Goal: Entertainment & Leisure: Browse casually

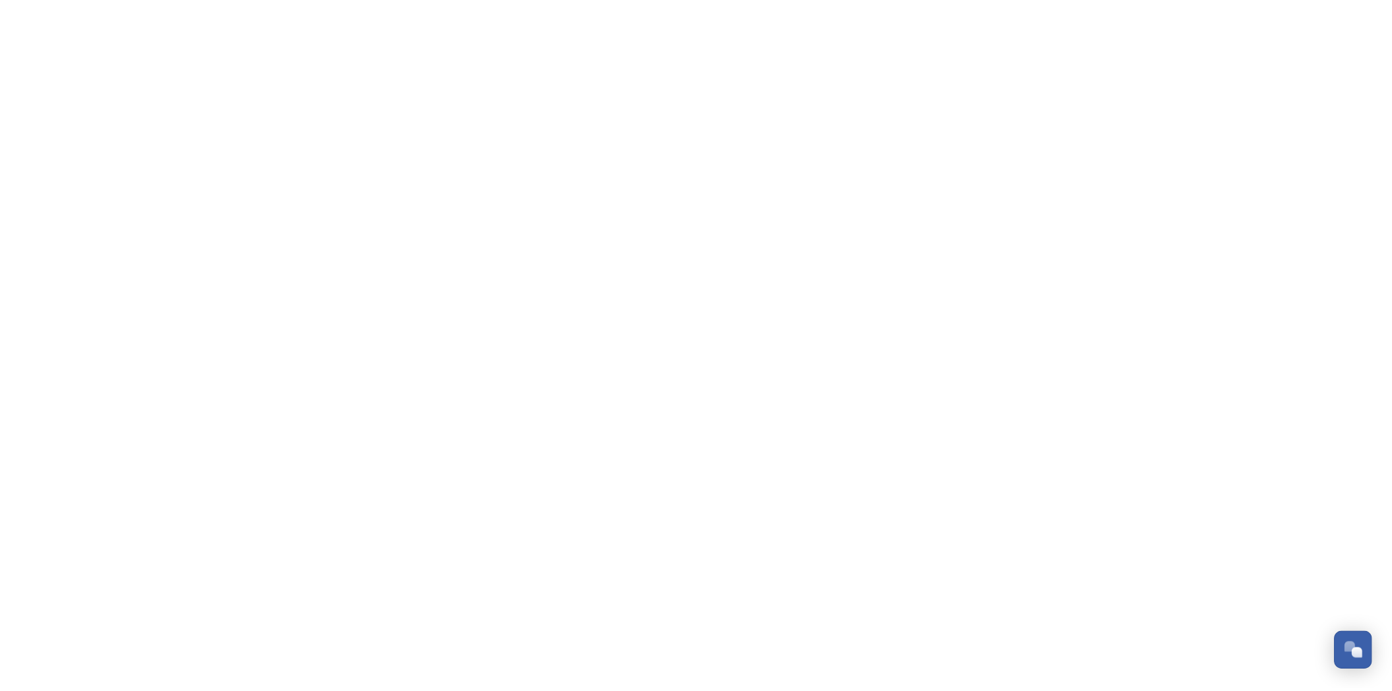
scroll to position [557, 0]
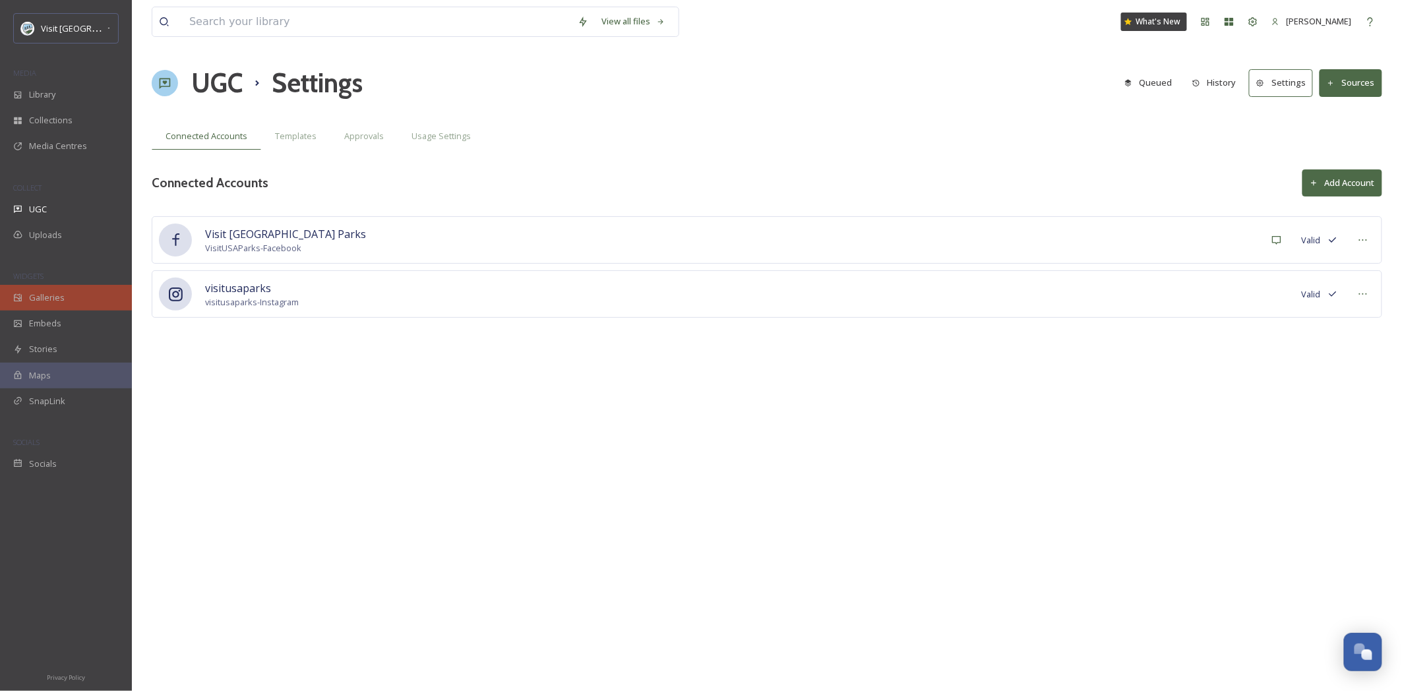
click at [51, 302] on span "Galleries" at bounding box center [47, 297] width 36 height 13
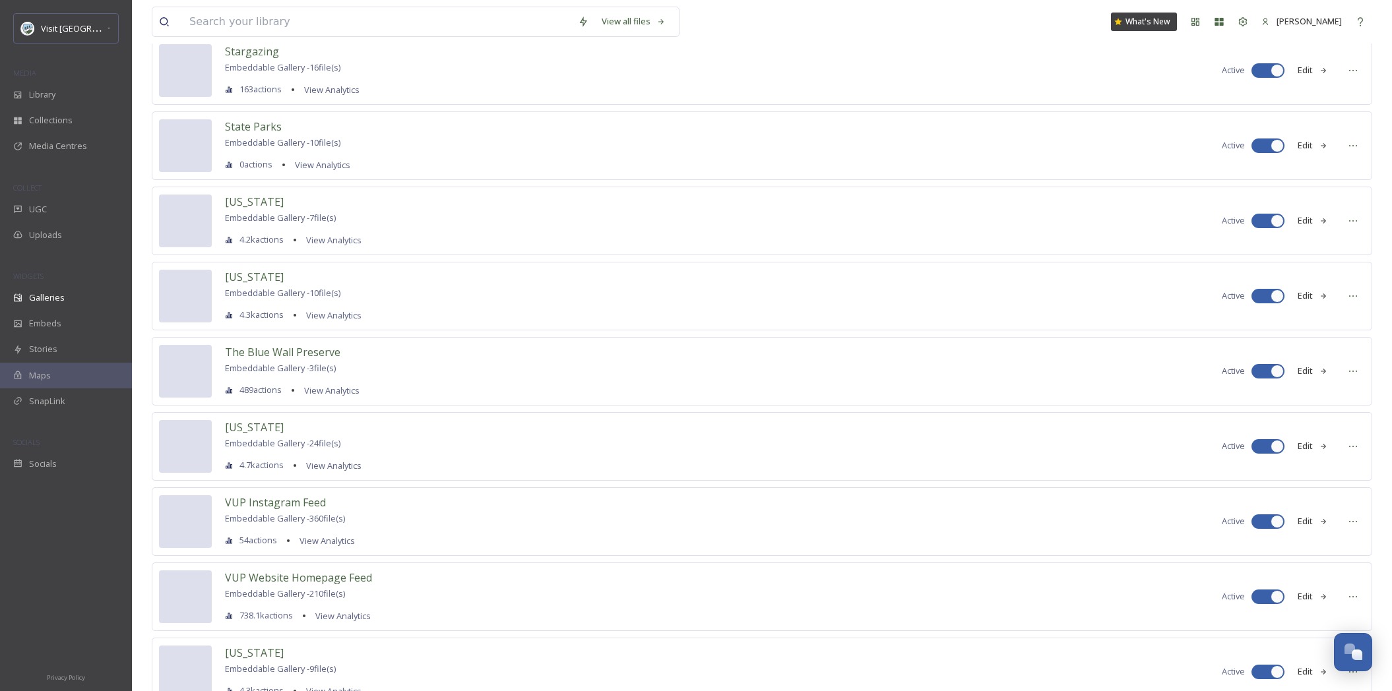
scroll to position [2233, 0]
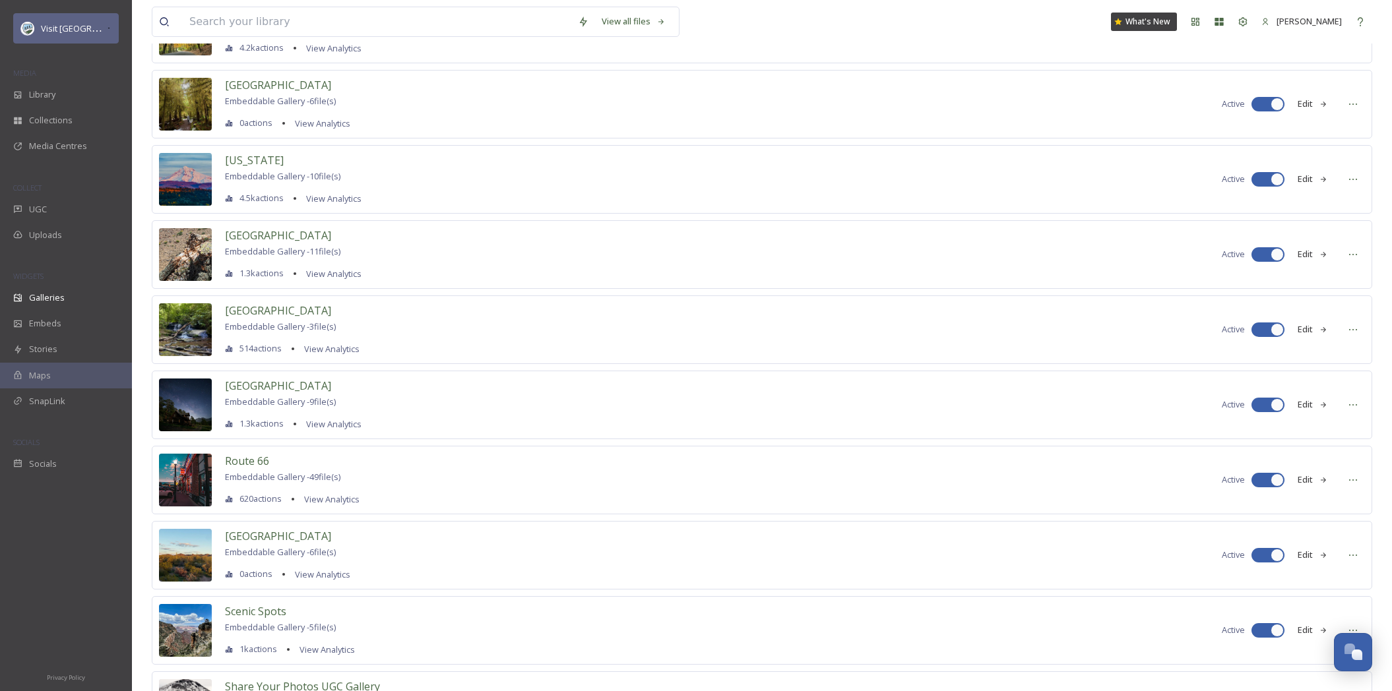
click at [71, 22] on span "Visit [GEOGRAPHIC_DATA] Parks" at bounding box center [104, 28] width 127 height 13
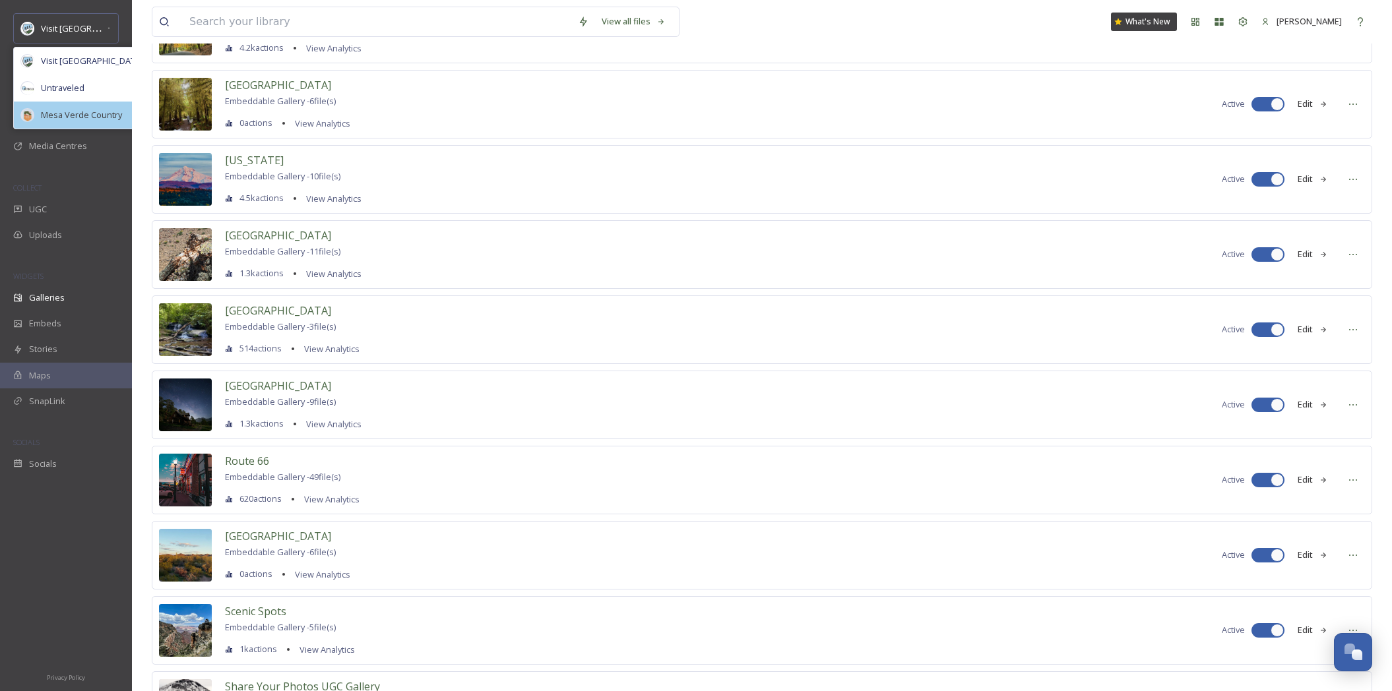
click at [66, 117] on span "Mesa Verde Country" at bounding box center [81, 115] width 81 height 13
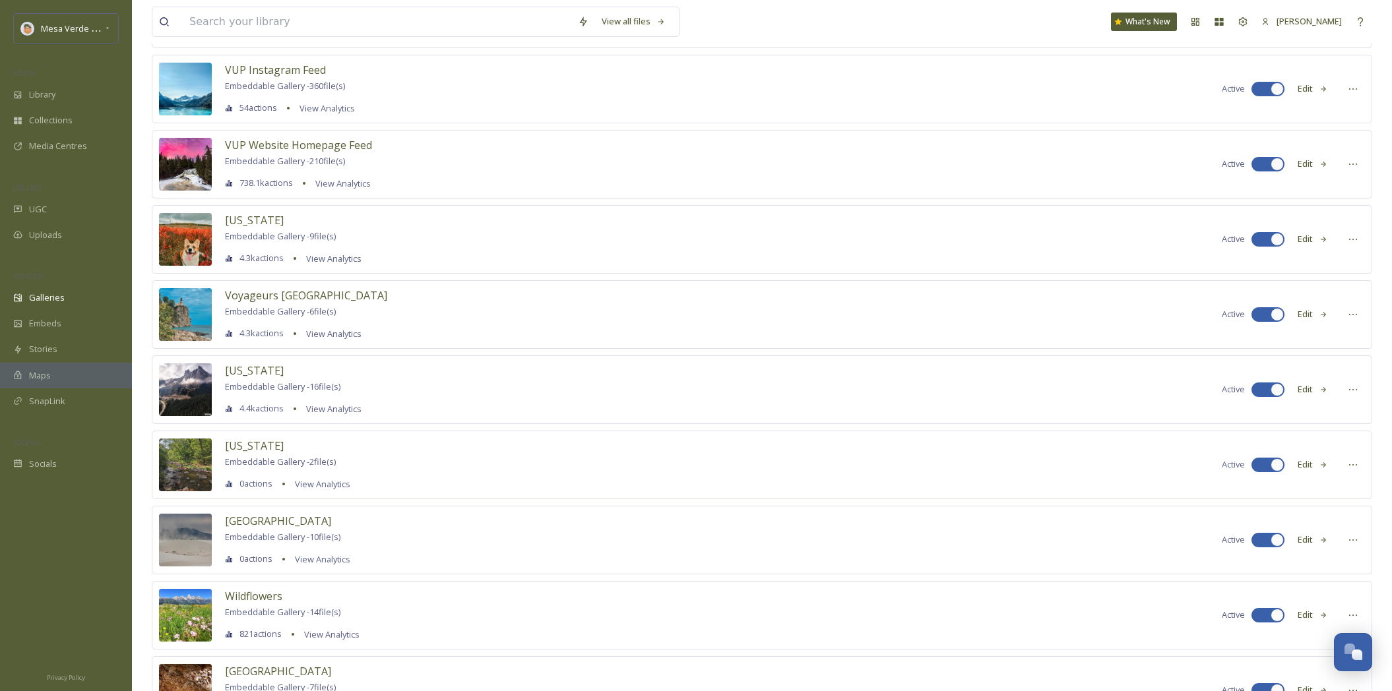
scroll to position [3759, 0]
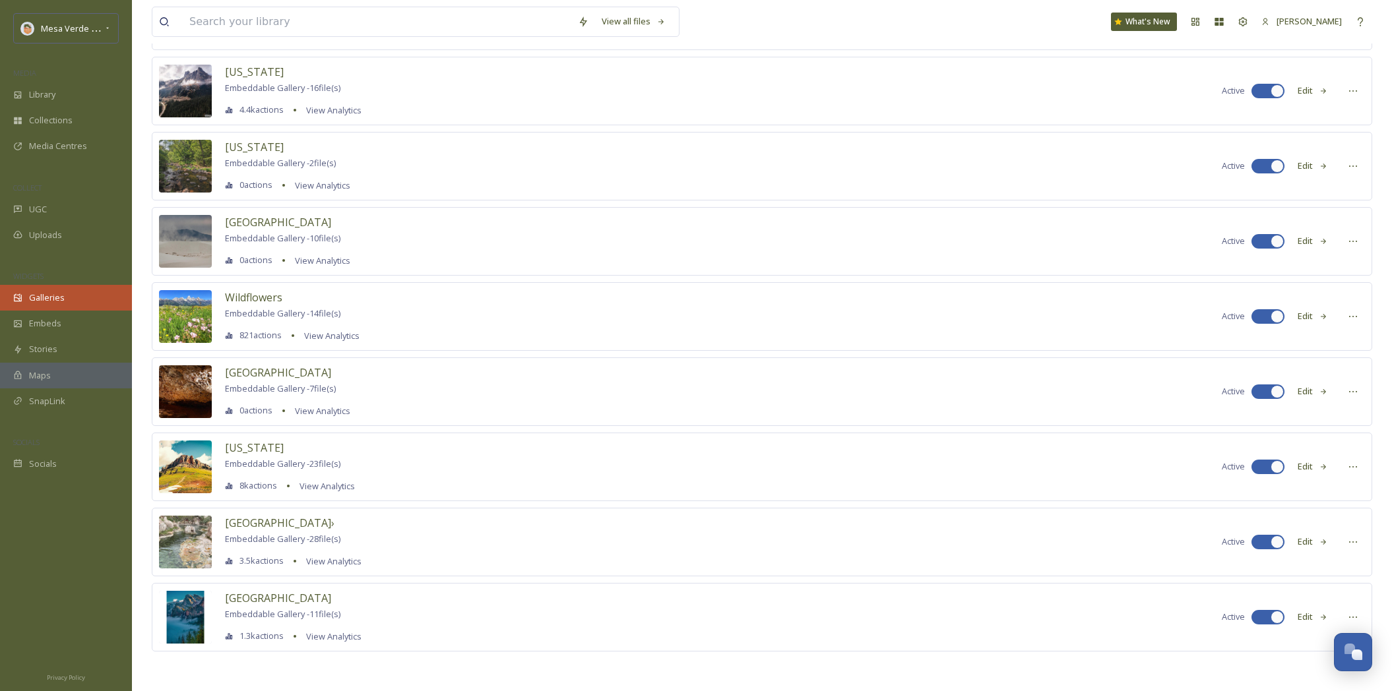
click at [51, 293] on span "Galleries" at bounding box center [47, 297] width 36 height 13
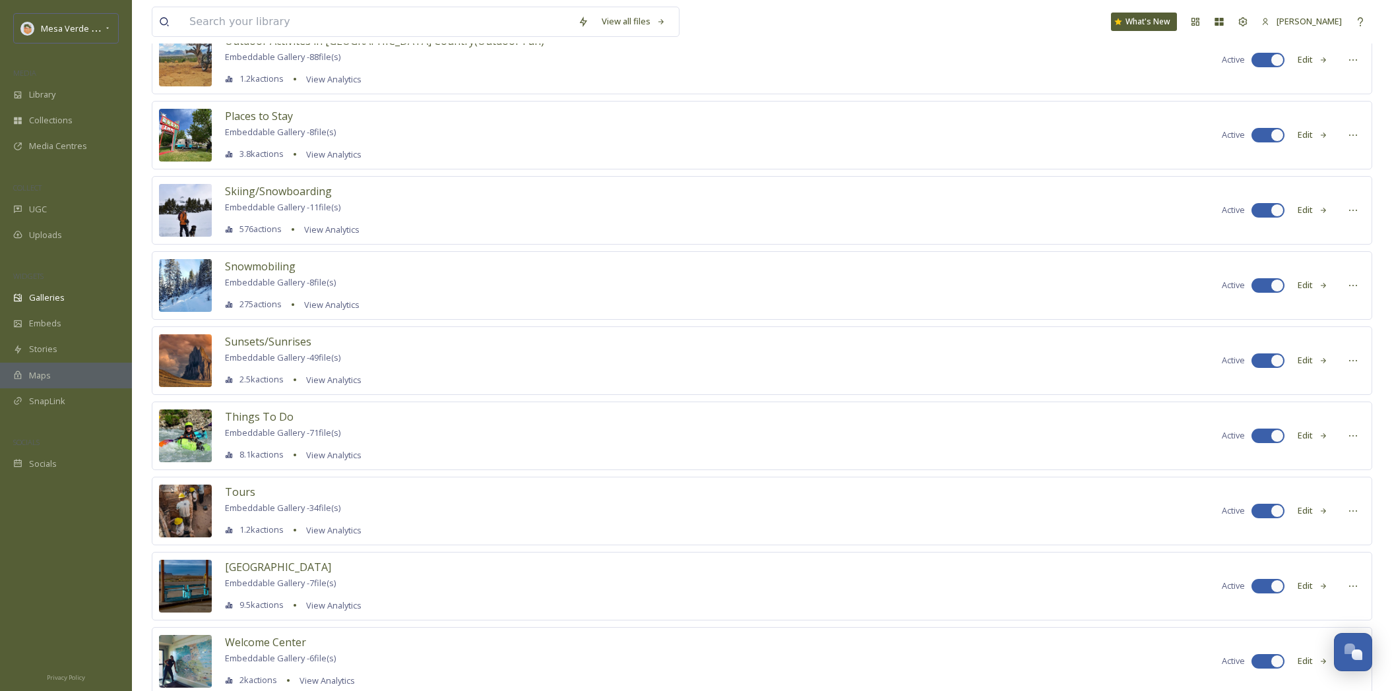
scroll to position [2101, 0]
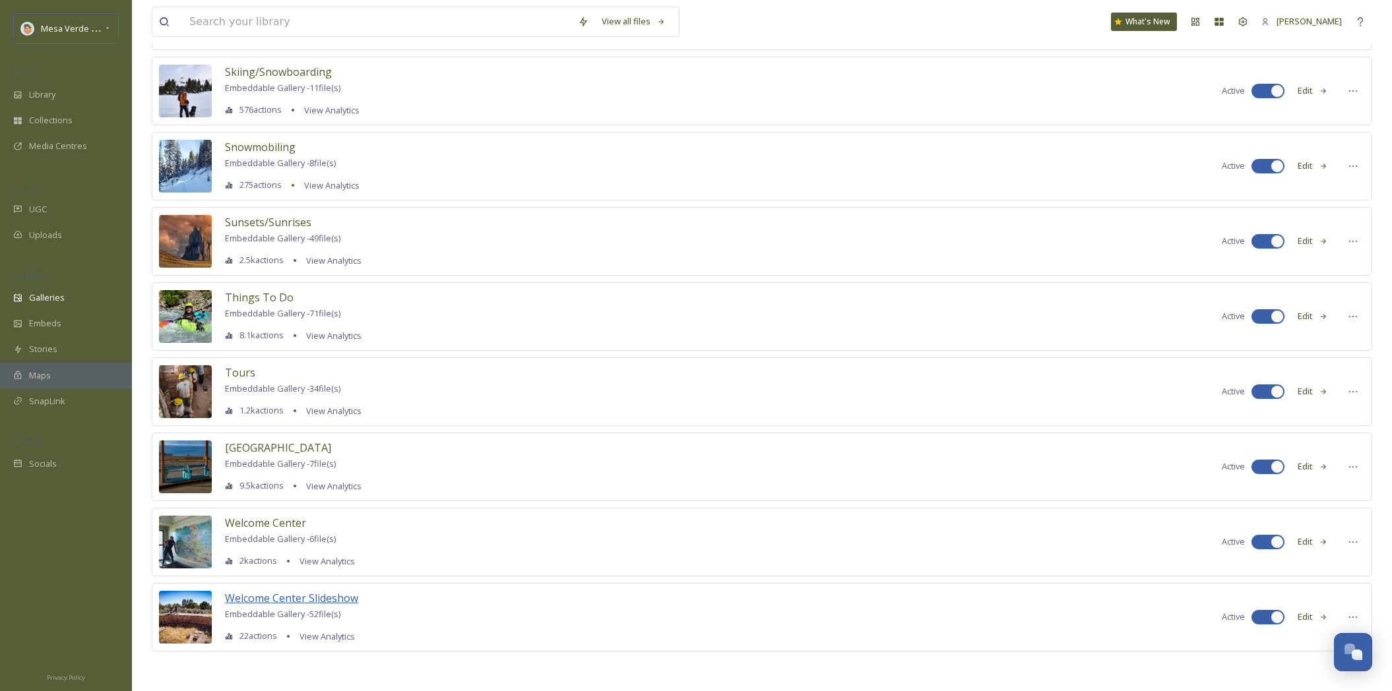
click at [265, 596] on span "Welcome Center Slideshow" at bounding box center [291, 598] width 133 height 15
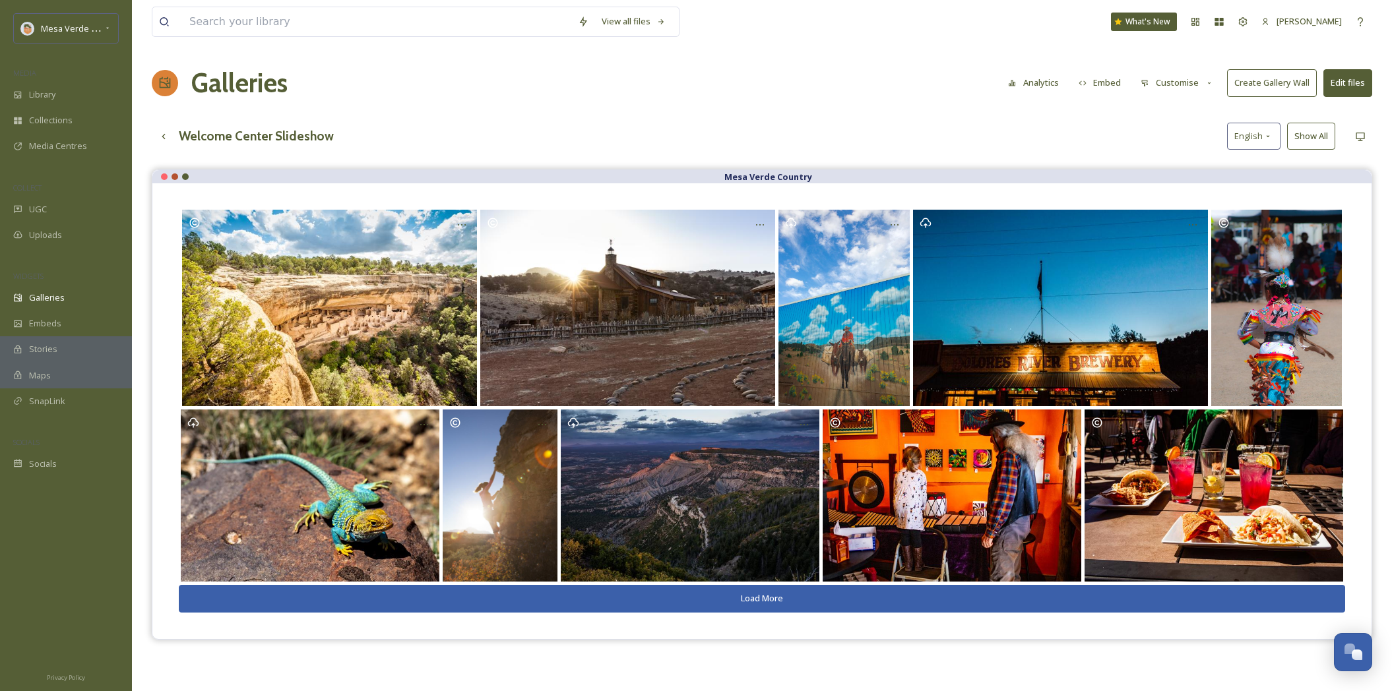
click at [756, 601] on button "Load More" at bounding box center [762, 598] width 1166 height 27
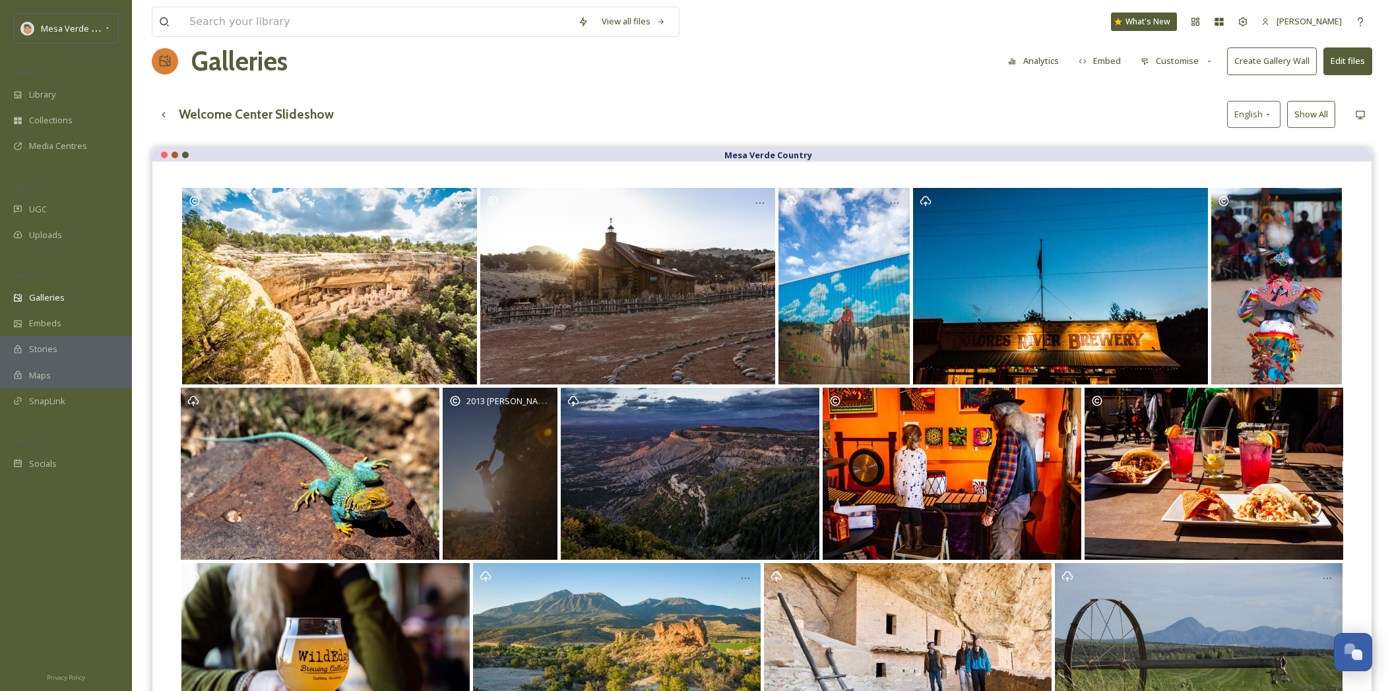
scroll to position [189, 0]
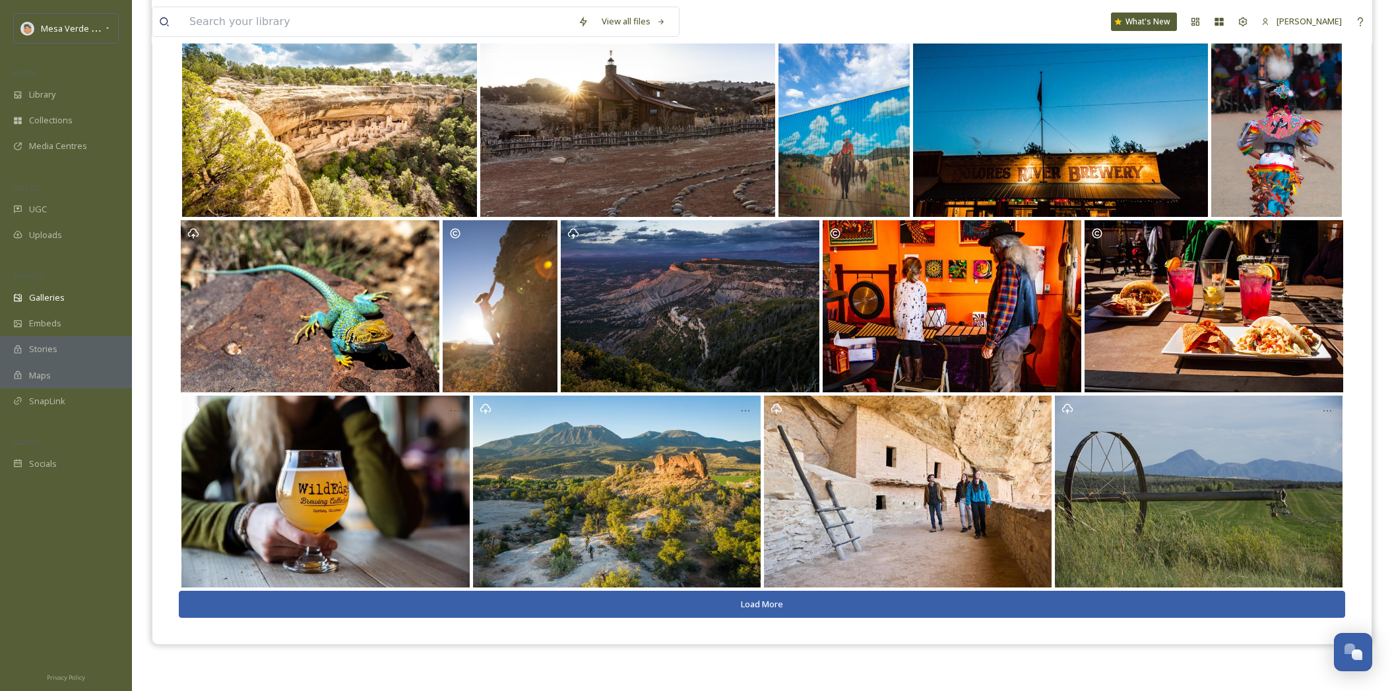
click at [731, 609] on button "Load More" at bounding box center [762, 604] width 1166 height 27
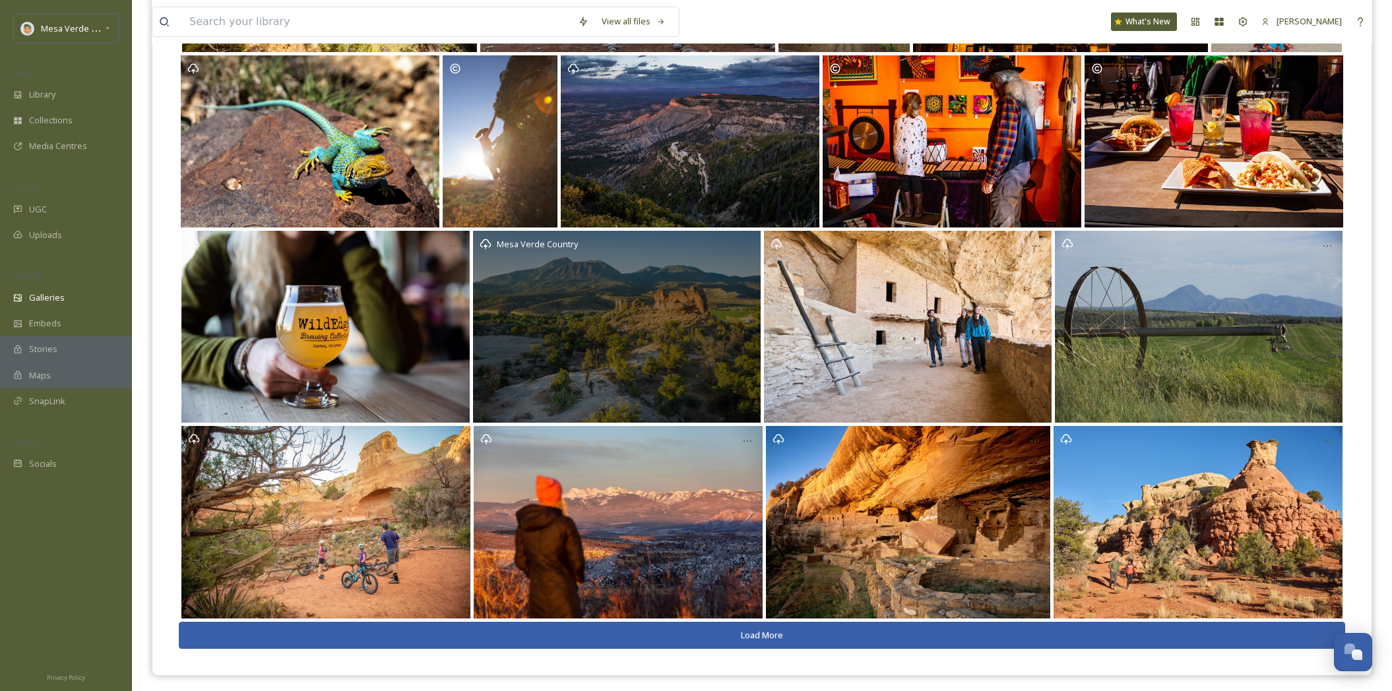
scroll to position [359, 0]
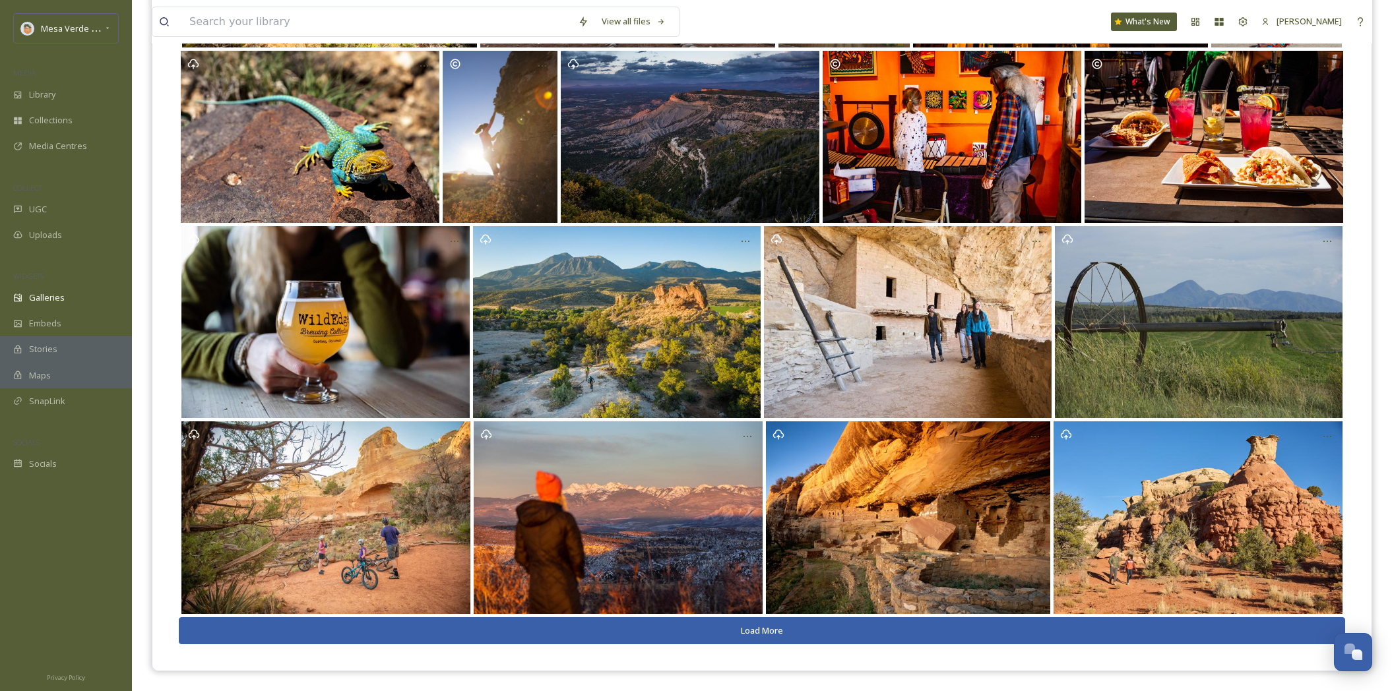
click at [756, 630] on button "Load More" at bounding box center [762, 630] width 1166 height 27
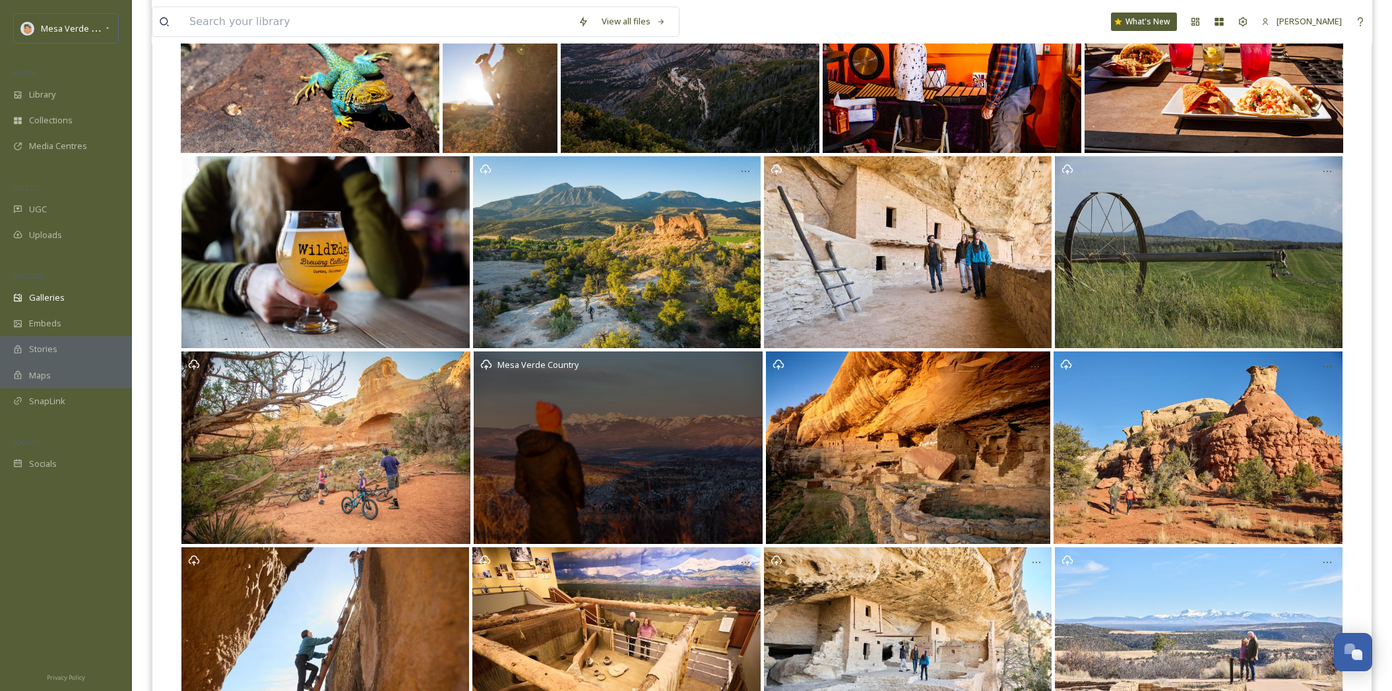
scroll to position [554, 0]
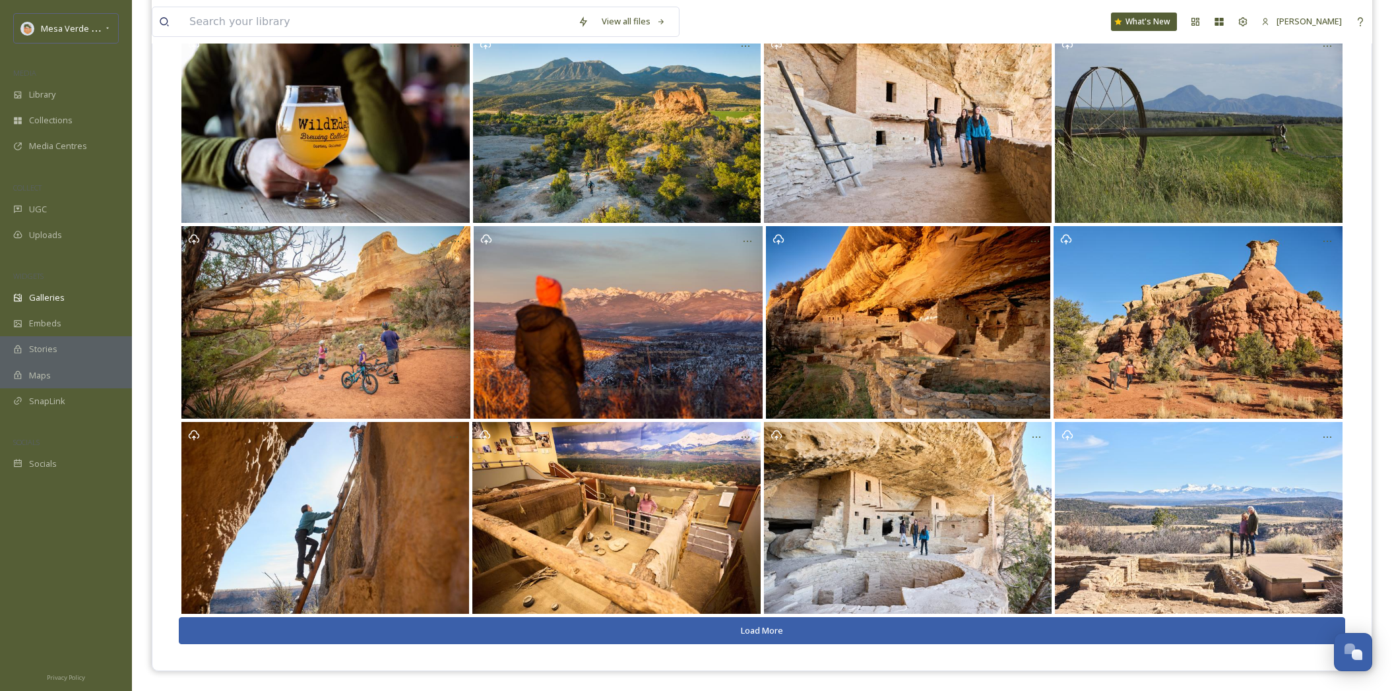
click at [765, 630] on button "Load More" at bounding box center [762, 630] width 1166 height 27
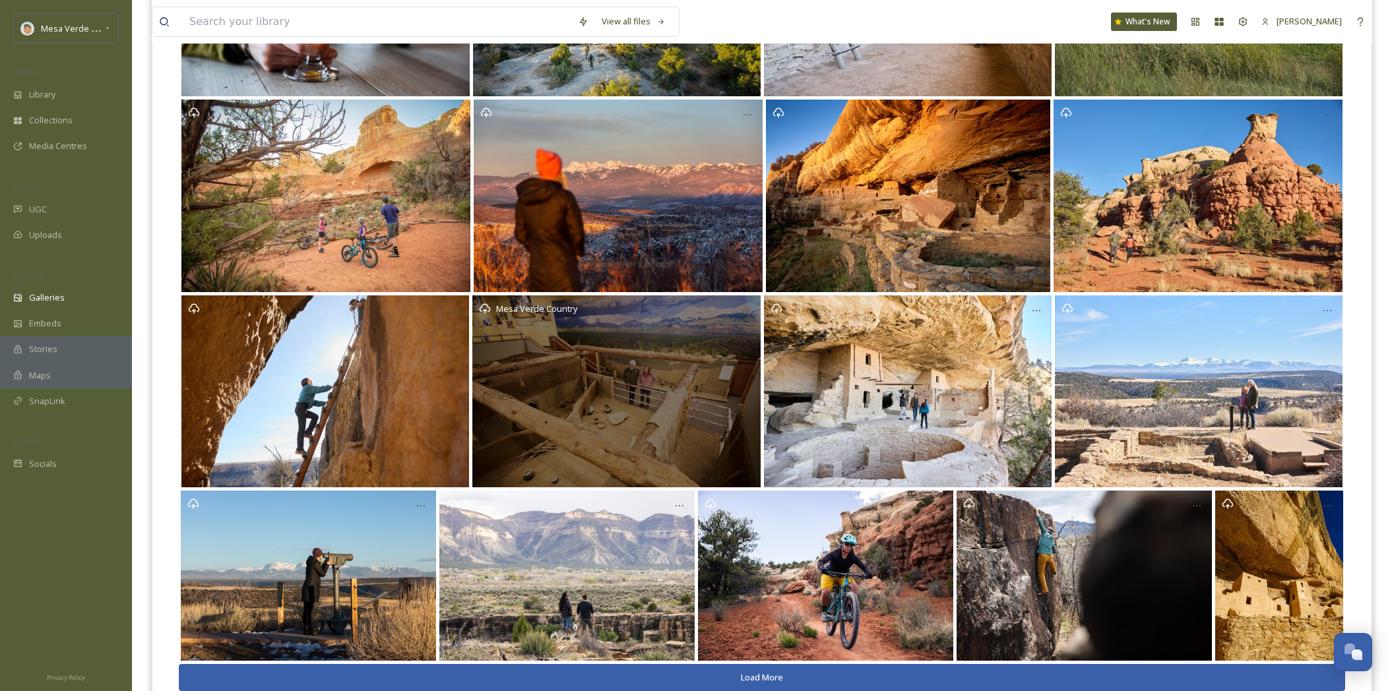
scroll to position [727, 0]
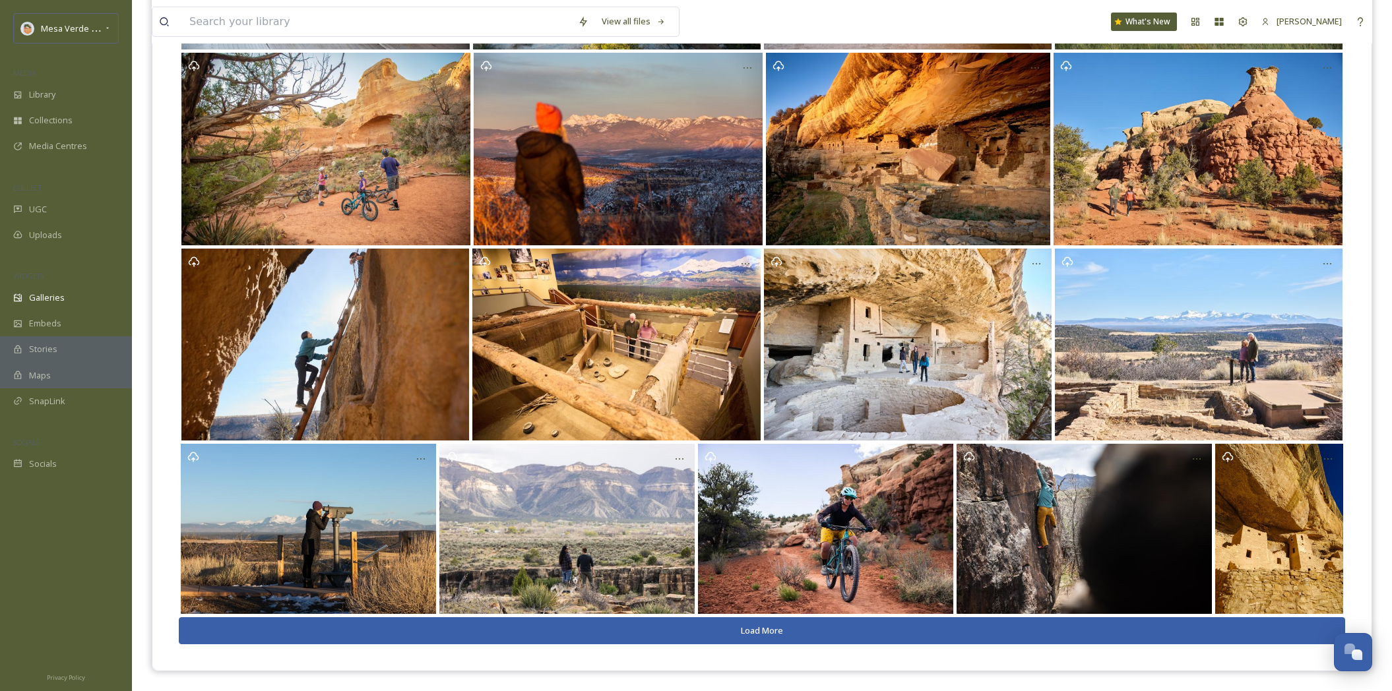
click at [803, 638] on button "Load More" at bounding box center [762, 630] width 1166 height 27
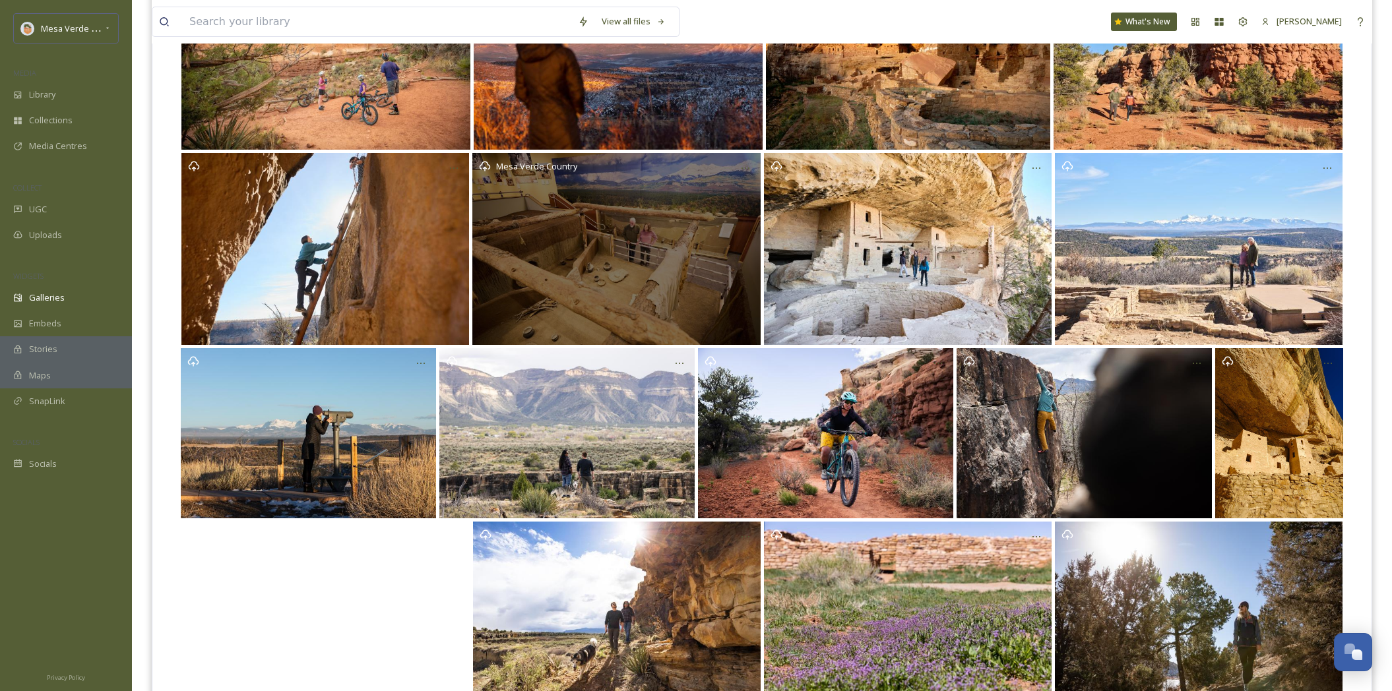
scroll to position [922, 0]
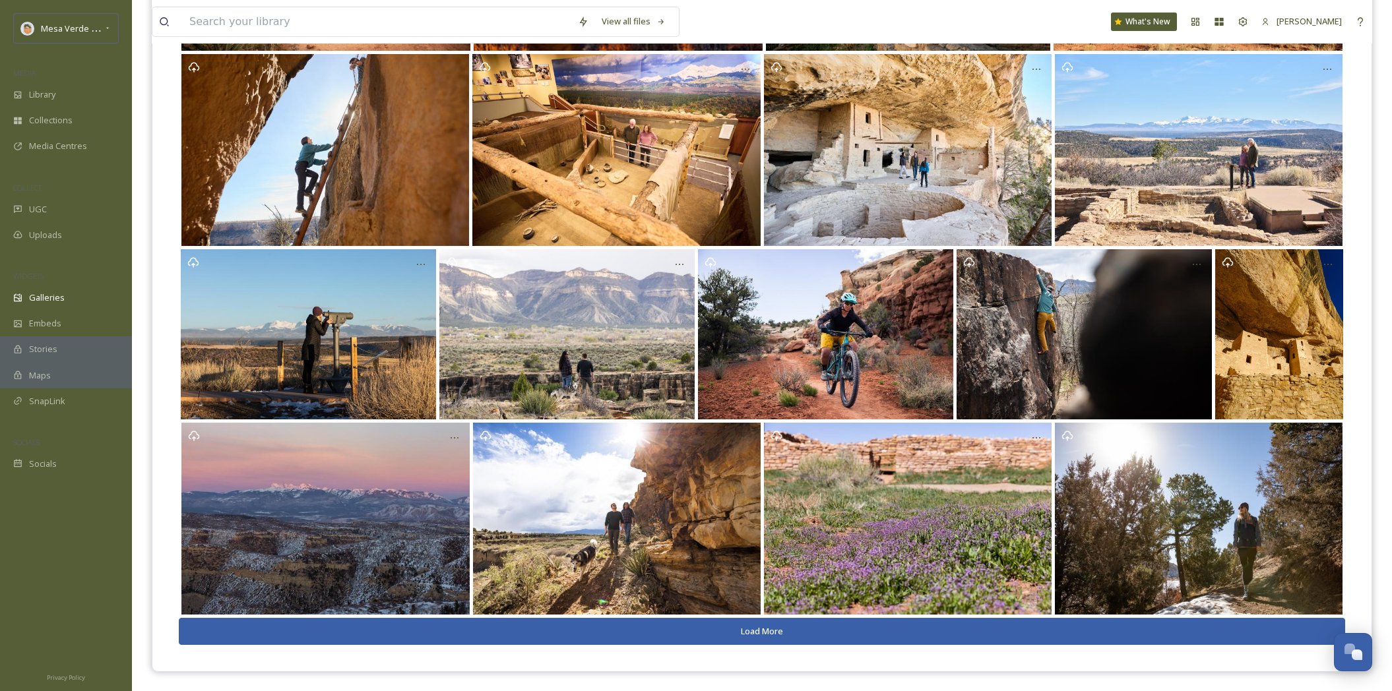
click at [764, 633] on button "Load More" at bounding box center [762, 631] width 1166 height 27
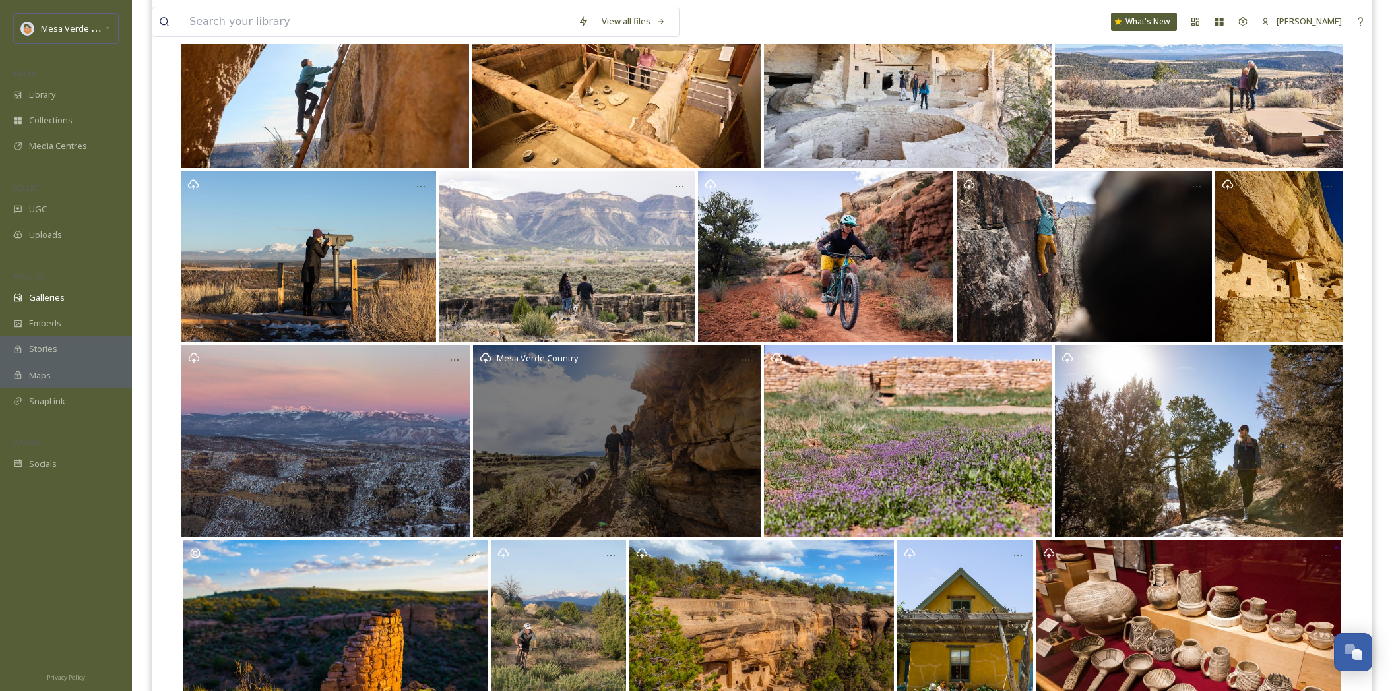
scroll to position [1129, 0]
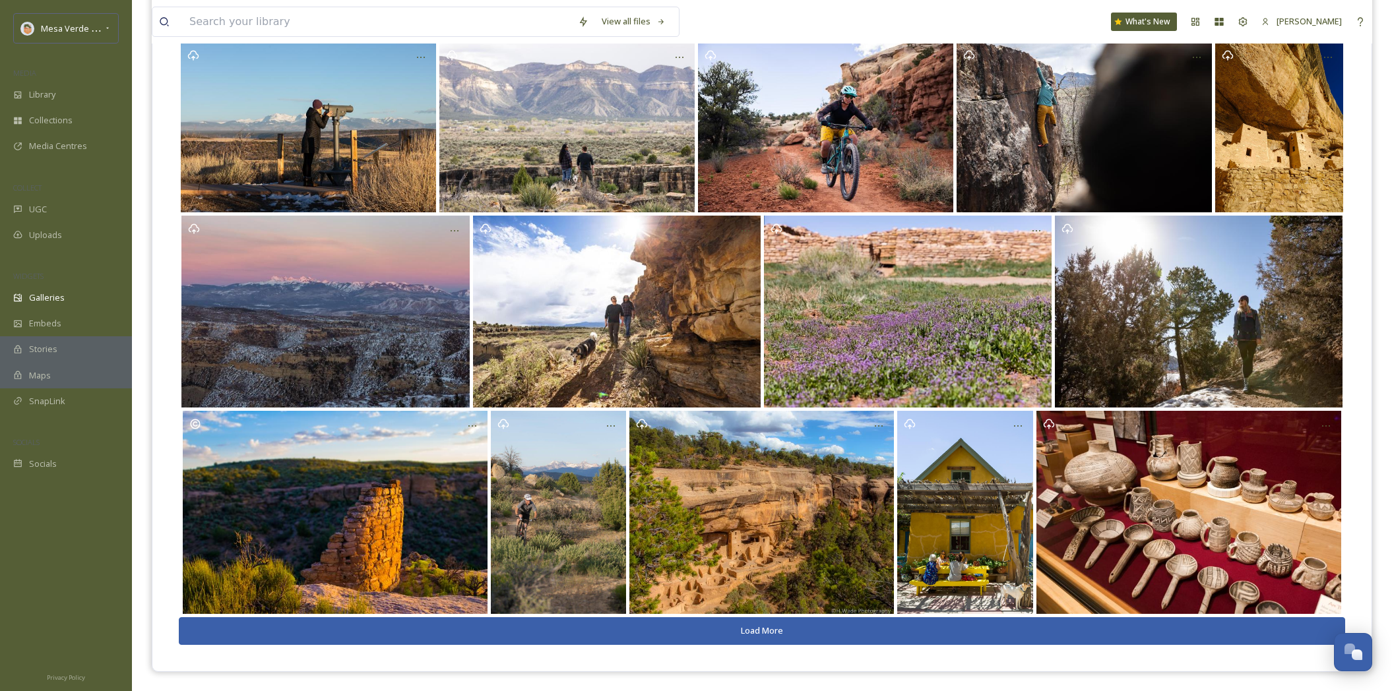
click at [780, 632] on button "Load More" at bounding box center [762, 630] width 1166 height 27
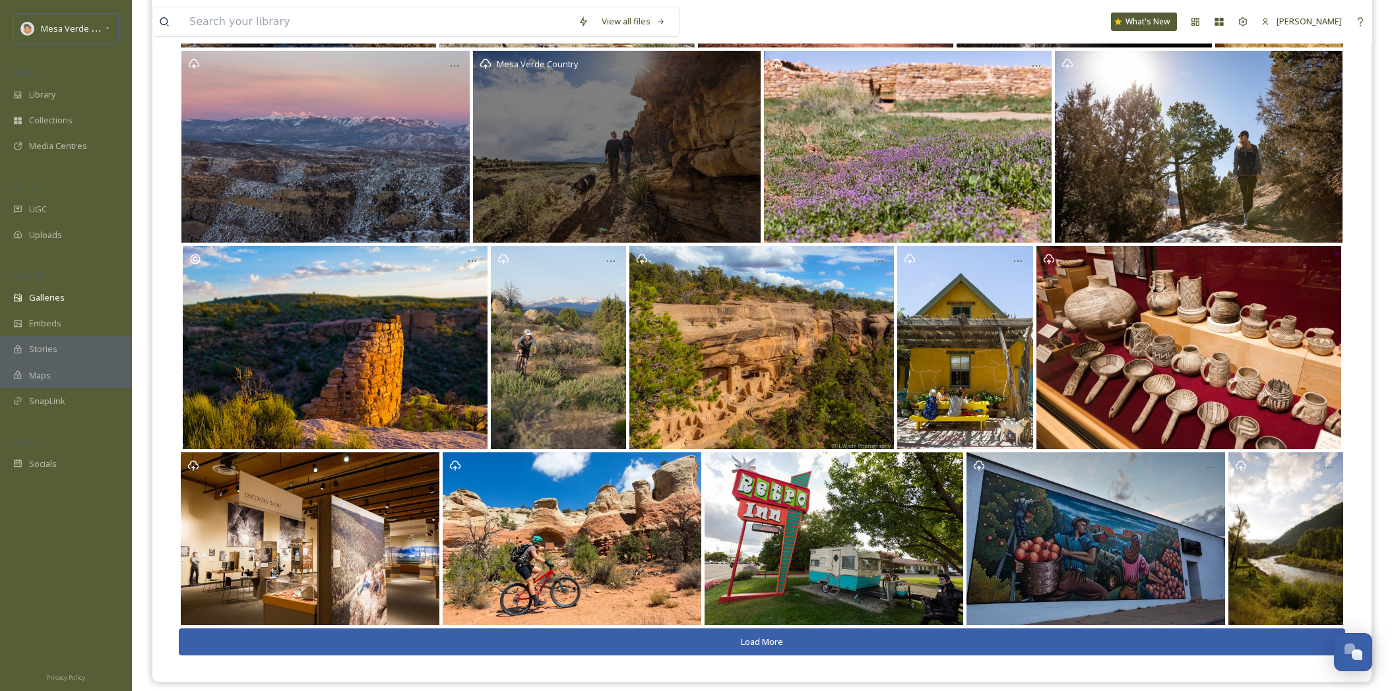
scroll to position [1304, 0]
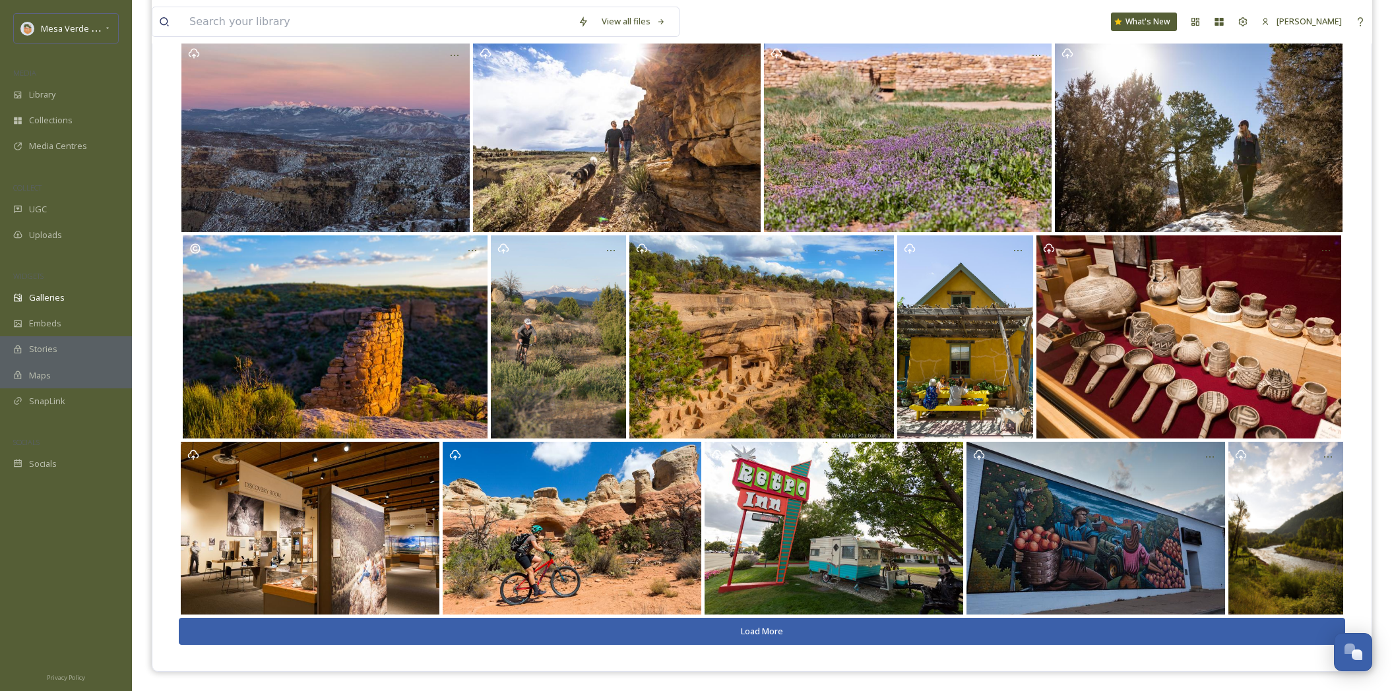
click at [770, 630] on button "Load More" at bounding box center [762, 631] width 1166 height 27
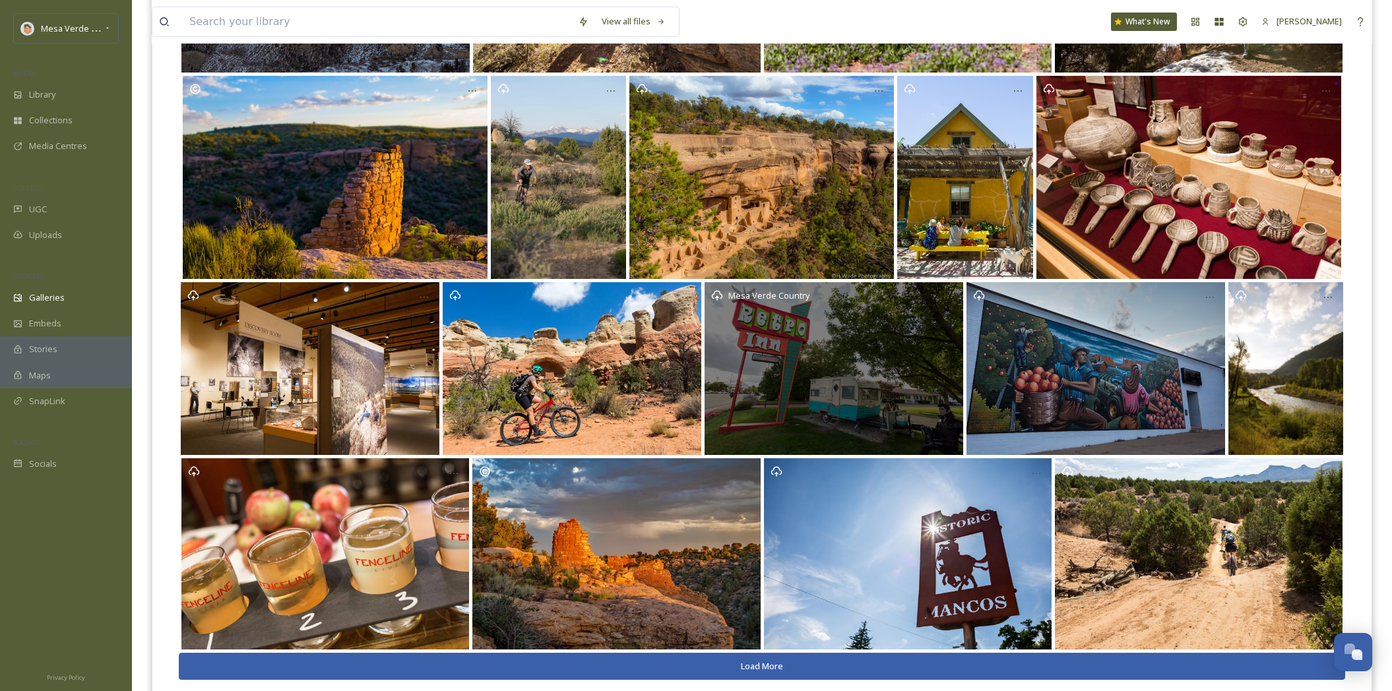
scroll to position [1500, 0]
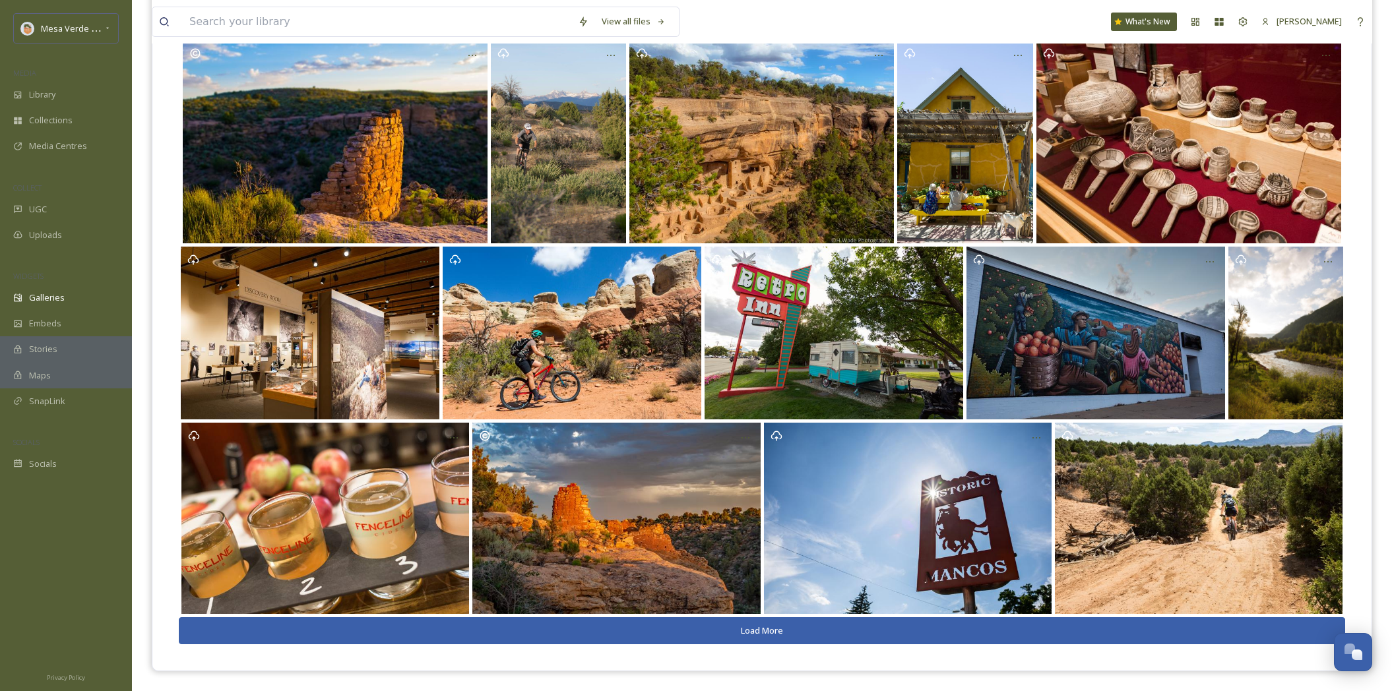
click at [739, 629] on button "Load More" at bounding box center [762, 630] width 1166 height 27
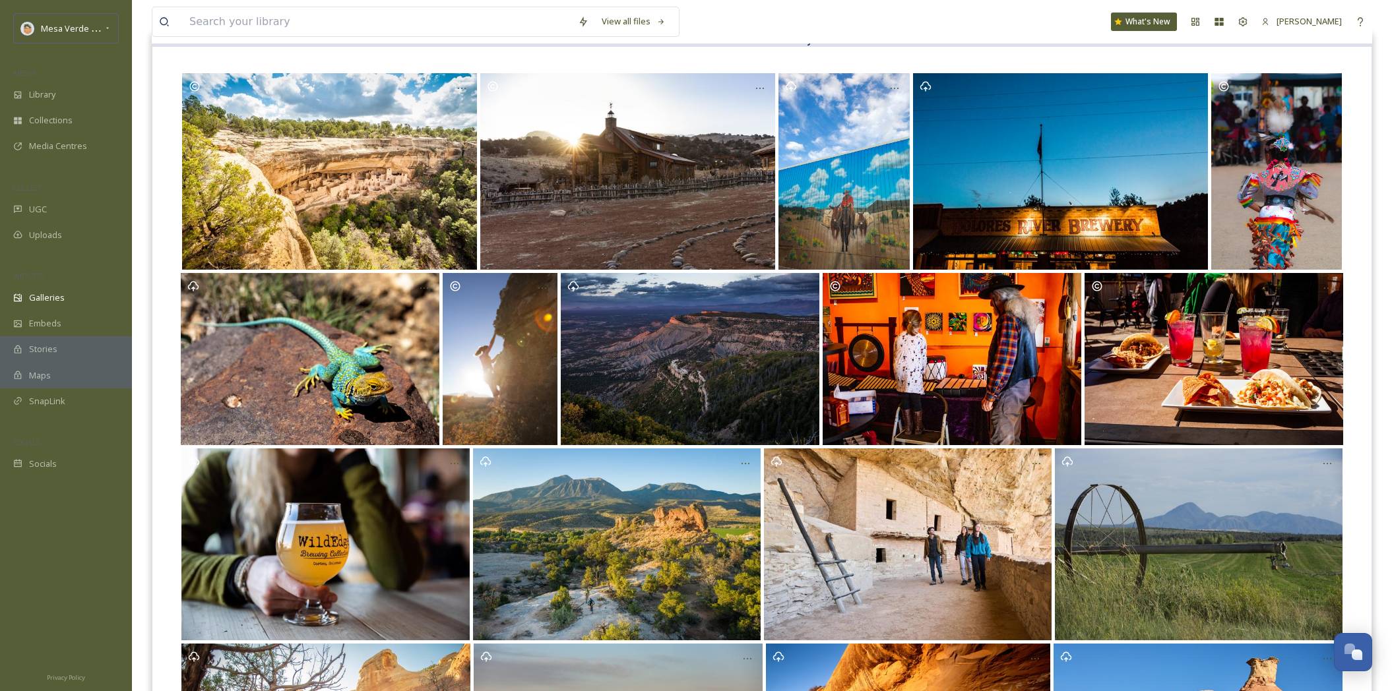
scroll to position [160, 0]
